Goal: Information Seeking & Learning: Learn about a topic

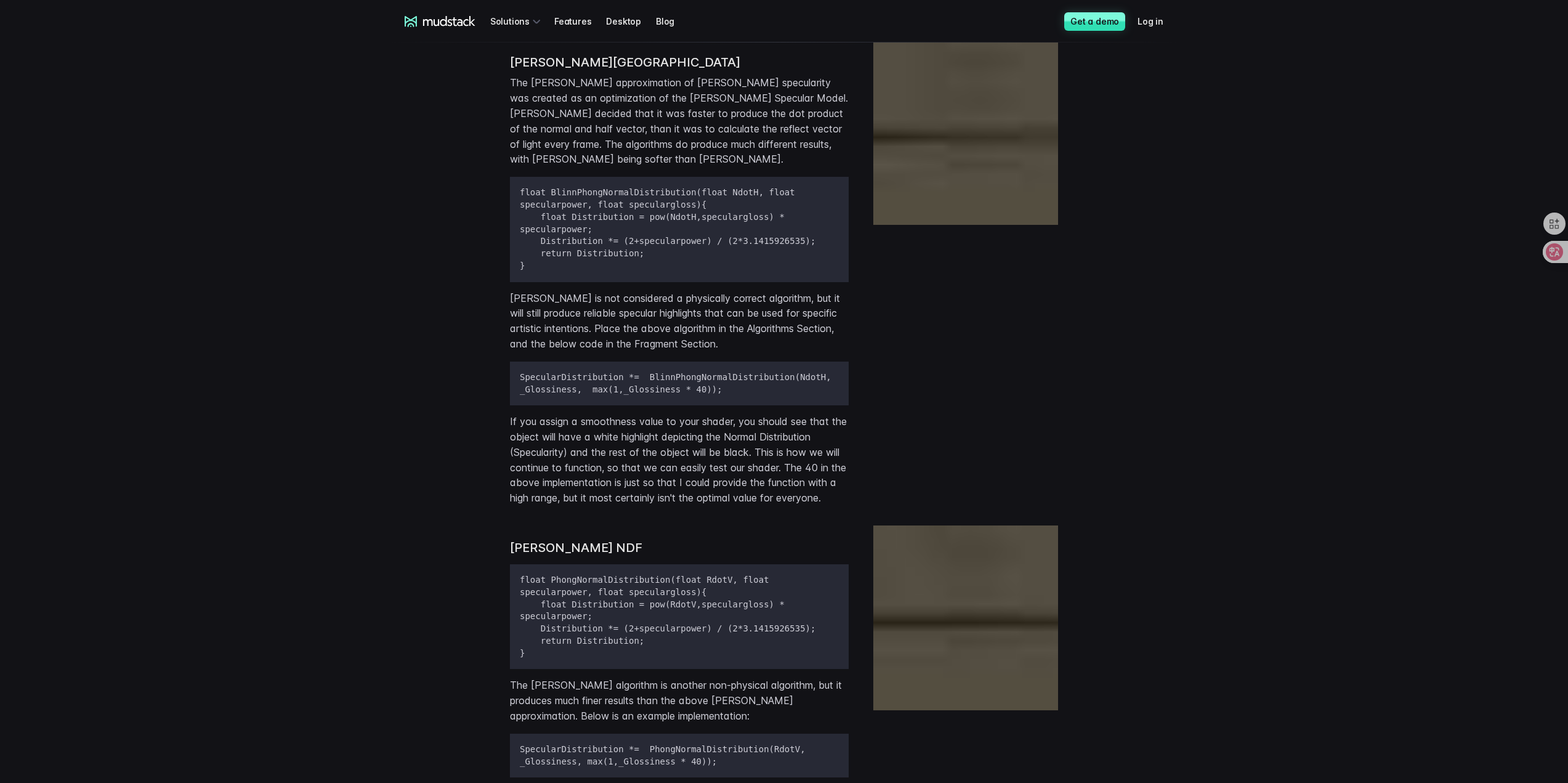
scroll to position [1417, 0]
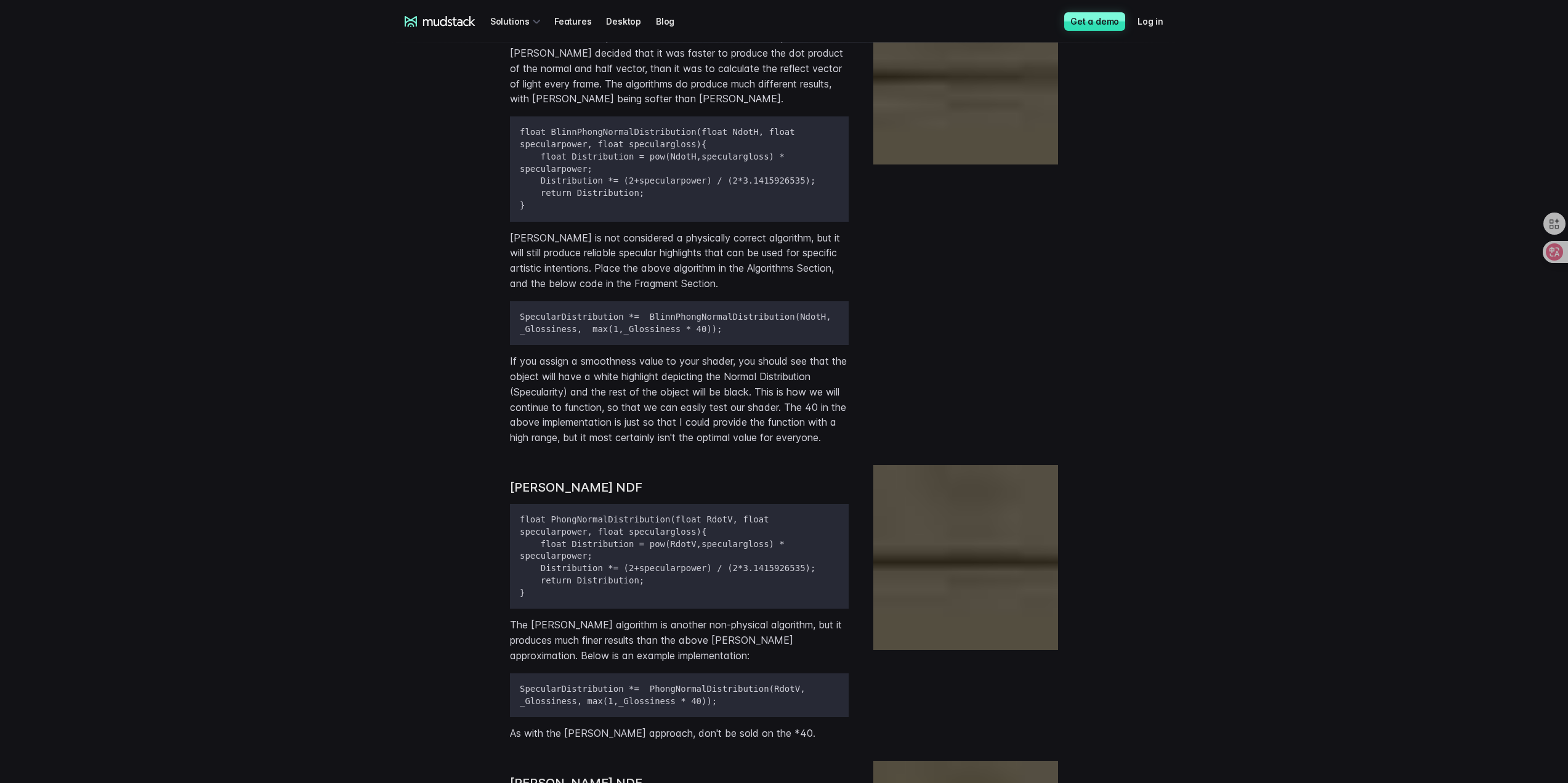
click at [1005, 302] on div at bounding box center [966, 212] width 185 height 485
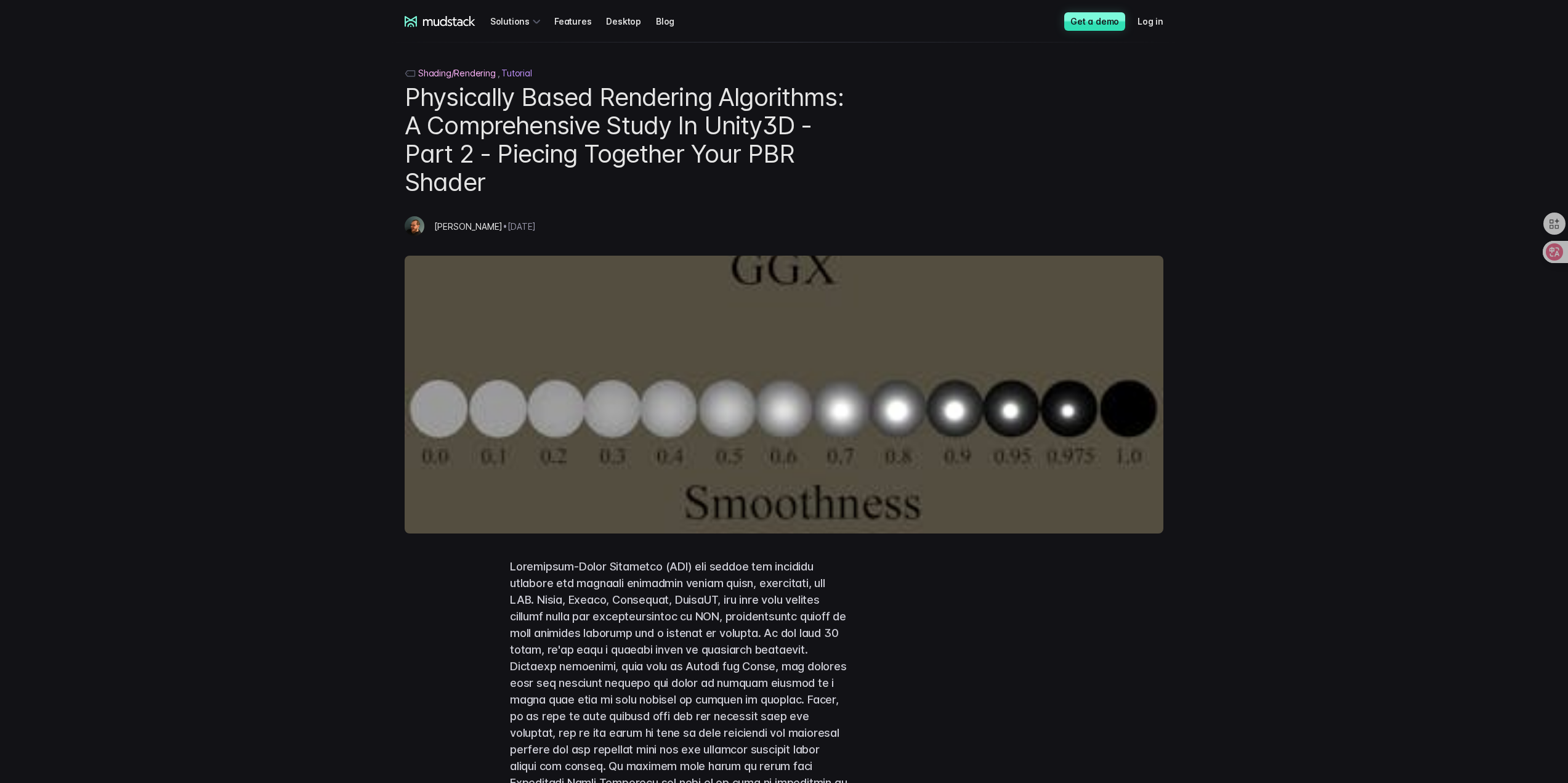
click at [1061, 404] on img at bounding box center [783, 394] width 759 height 278
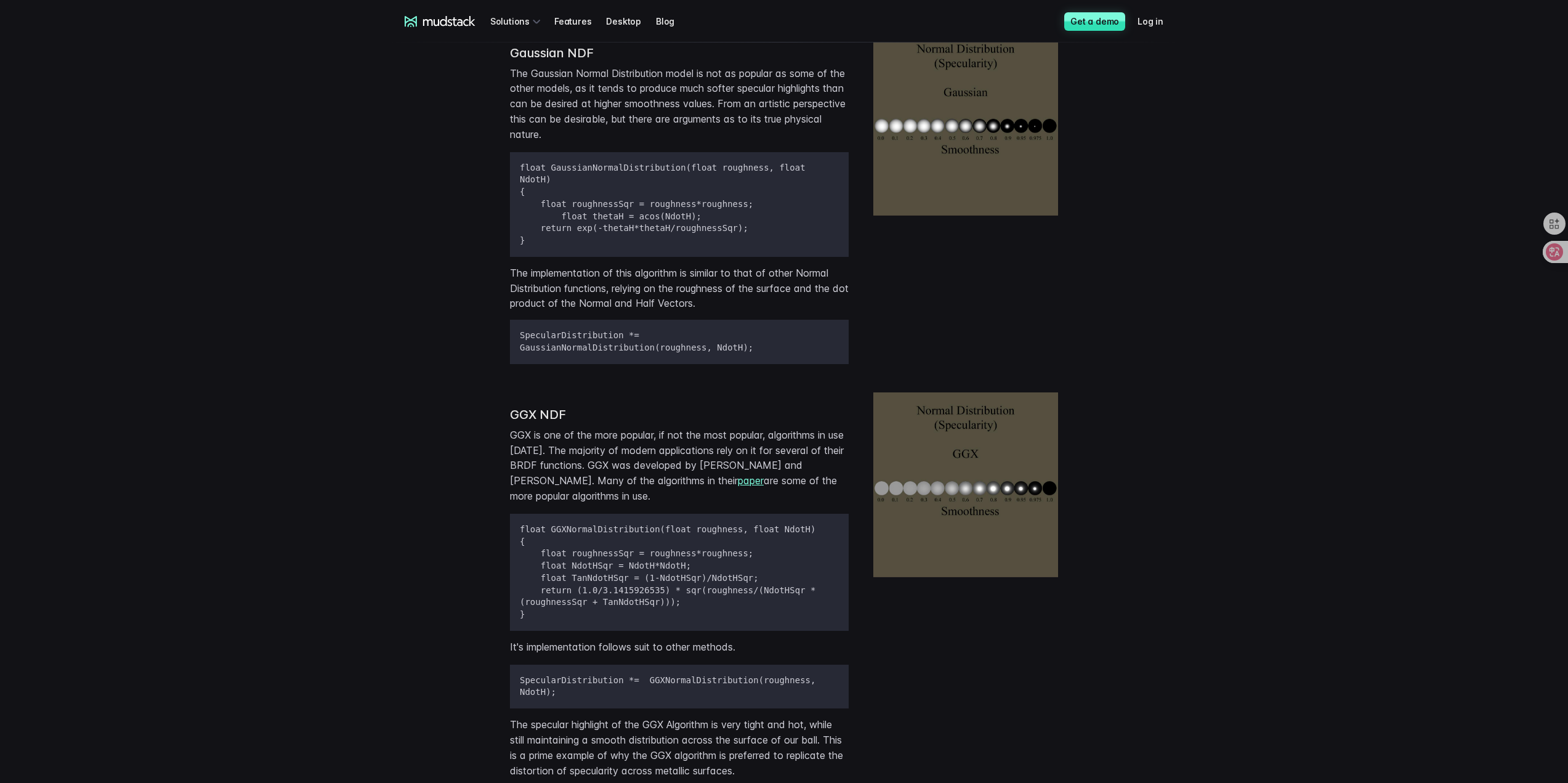
scroll to position [2587, 0]
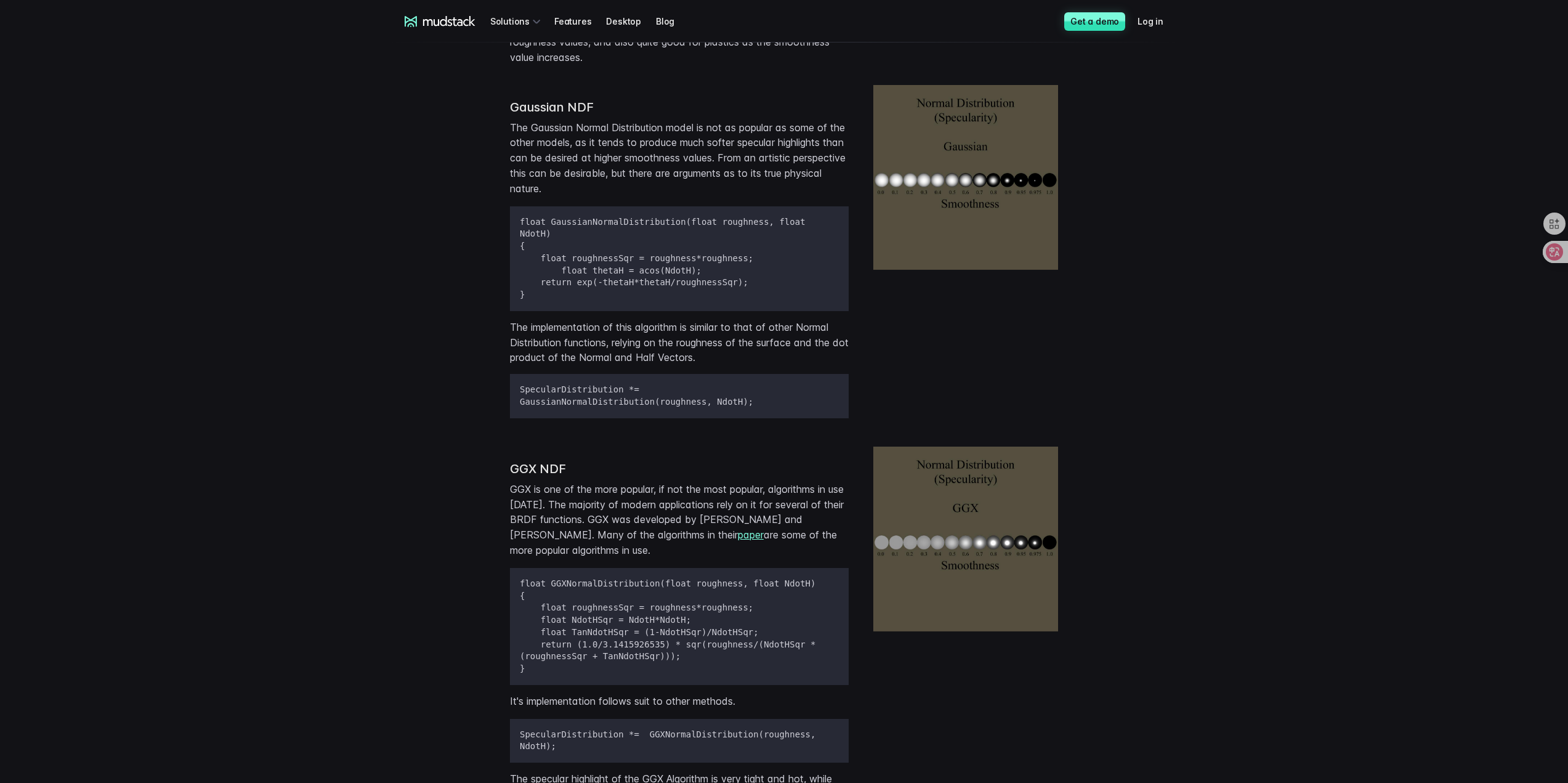
click at [1032, 447] on img at bounding box center [966, 539] width 185 height 185
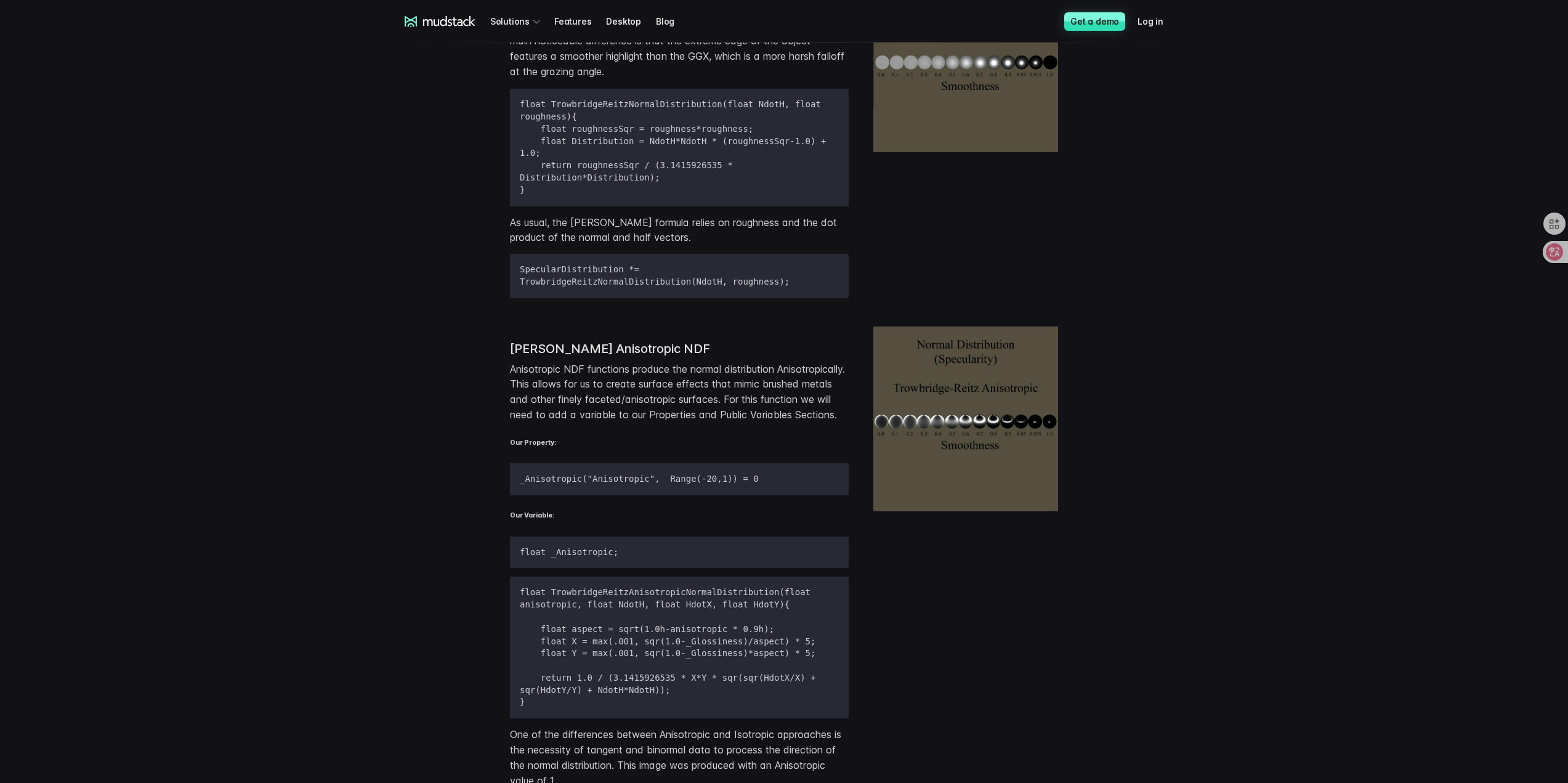
scroll to position [3696, 0]
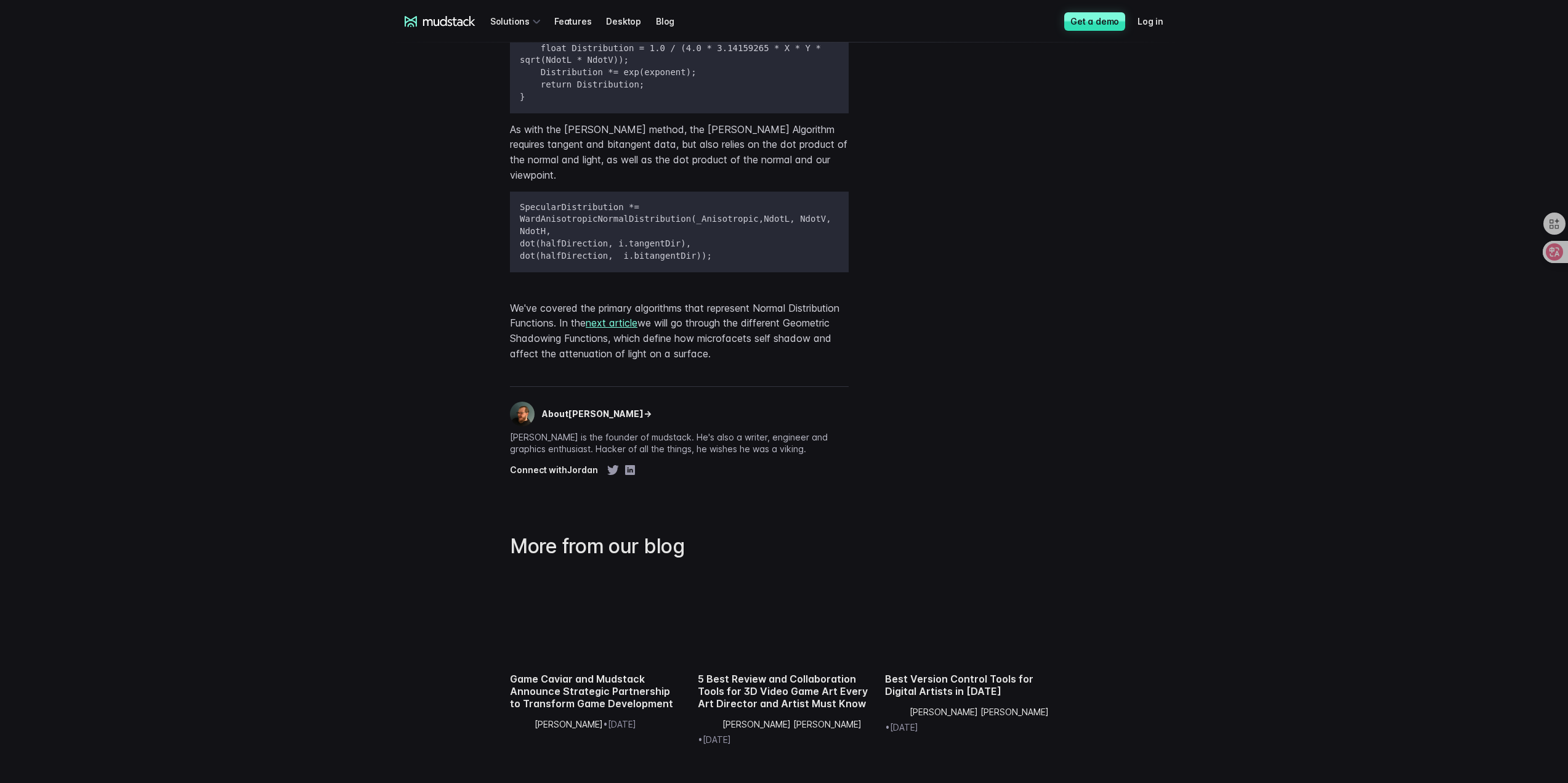
scroll to position [4694, 0]
